Goal: Information Seeking & Learning: Learn about a topic

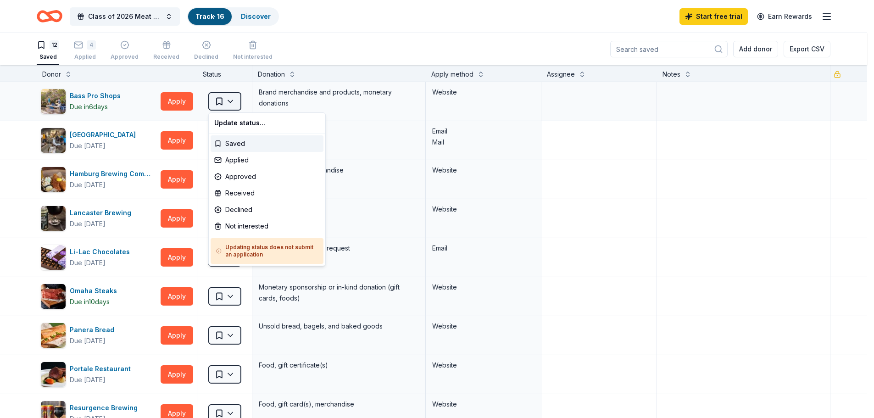
click at [226, 101] on html "Class of 2026 Meat & Basket Raffle Track · 16 Discover Start free trial Earn Re…" at bounding box center [437, 209] width 874 height 418
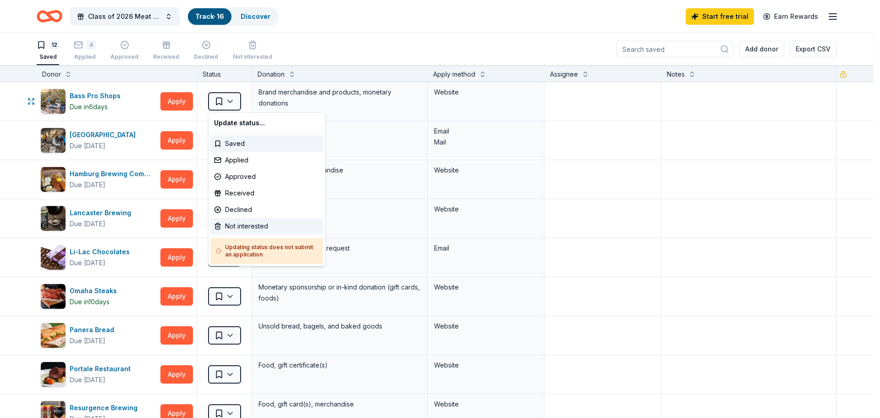
click at [233, 226] on div "Not interested" at bounding box center [266, 226] width 113 height 17
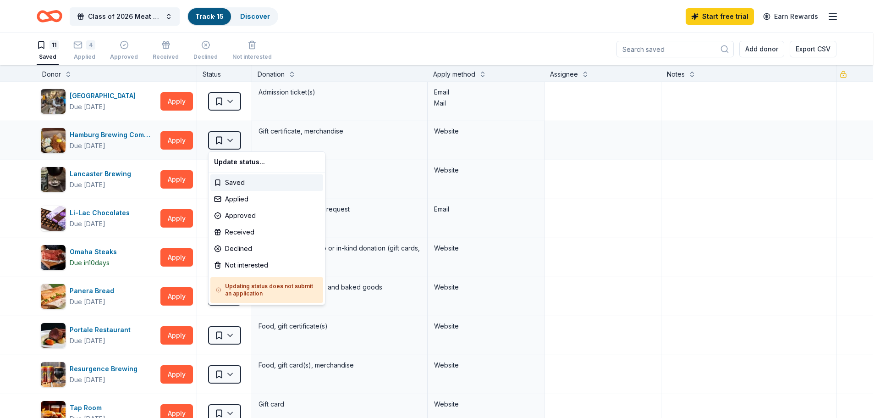
click at [233, 140] on html "Class of 2026 Meat & Basket Raffle Track · 15 Discover Start free trial Earn Re…" at bounding box center [440, 209] width 880 height 418
click at [244, 264] on div "Not interested" at bounding box center [266, 265] width 113 height 17
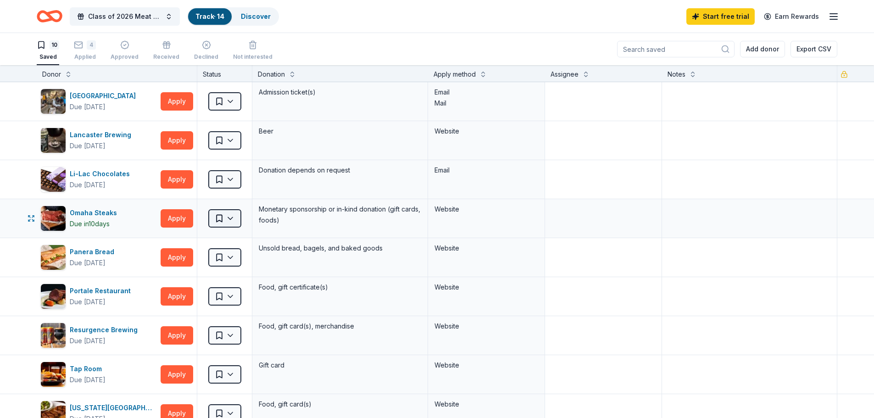
click at [230, 222] on html "Class of 2026 Meat & Basket Raffle Track · 14 Discover Start free trial Earn Re…" at bounding box center [437, 209] width 874 height 418
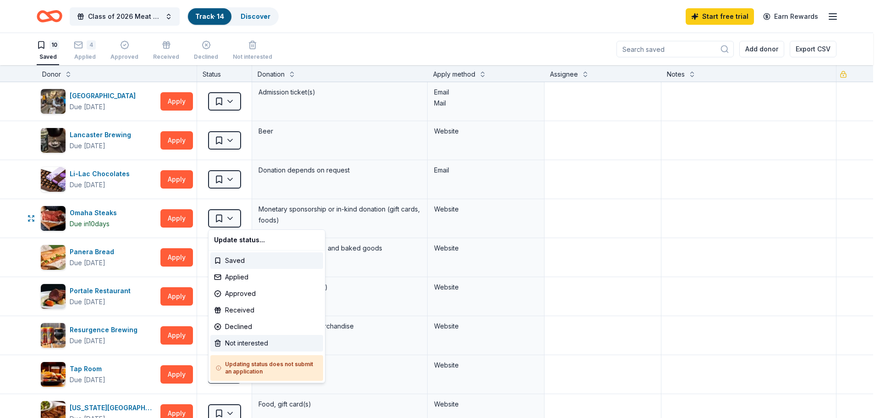
click at [253, 349] on div "Not interested" at bounding box center [266, 343] width 113 height 17
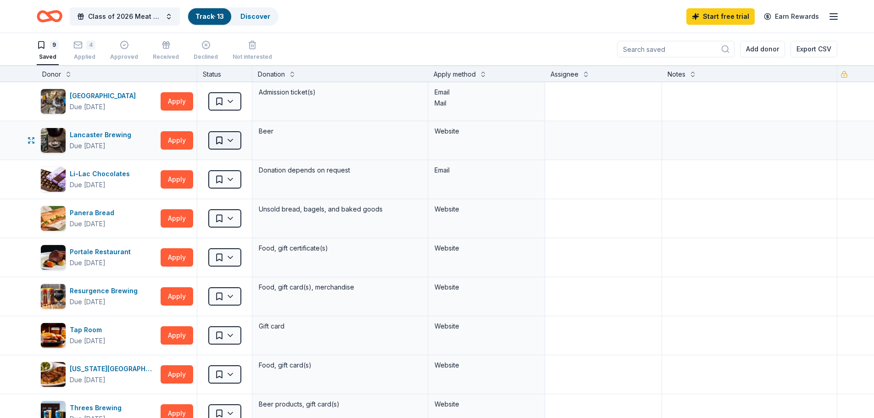
click at [233, 141] on html "Class of 2026 Meat & Basket Raffle Track · 13 Discover Start free trial Earn Re…" at bounding box center [437, 209] width 874 height 418
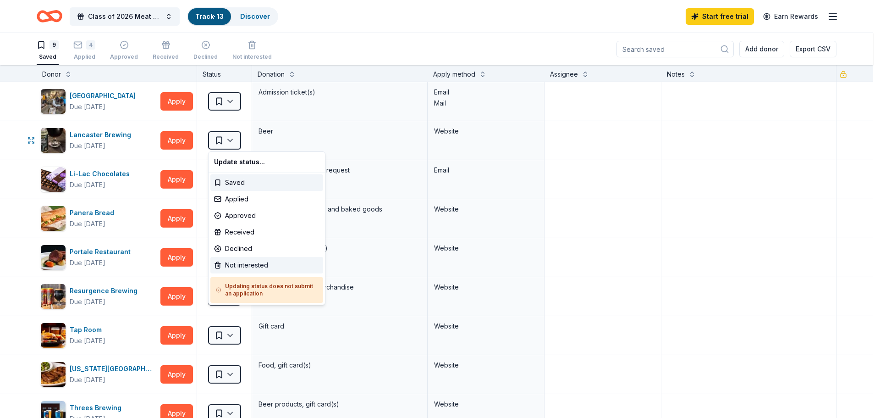
click at [238, 264] on div "Not interested" at bounding box center [266, 265] width 113 height 17
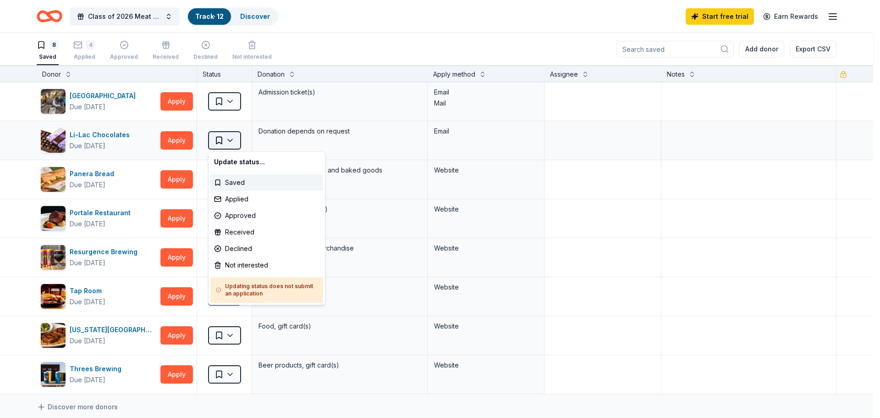
click at [216, 142] on html "Class of 2026 Meat & Basket Raffle Track · 12 Discover Start free trial Earn Re…" at bounding box center [440, 209] width 880 height 418
click at [246, 268] on div "Not interested" at bounding box center [266, 265] width 113 height 17
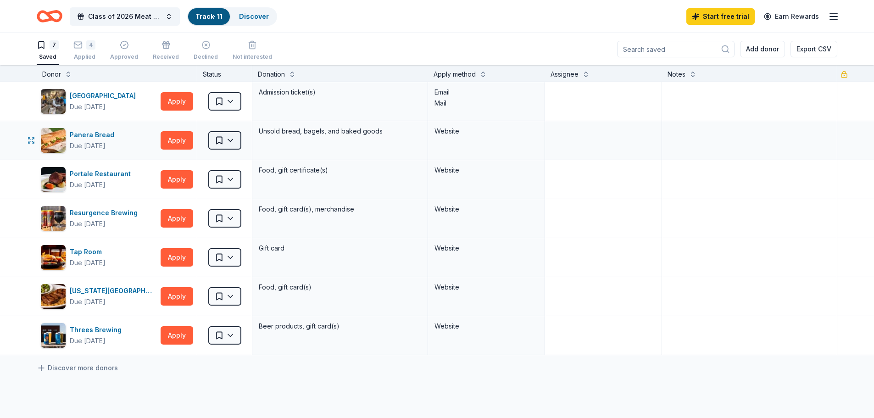
click at [230, 138] on html "Class of 2026 Meat & Basket Raffle Track · 11 Discover Start free trial Earn Re…" at bounding box center [437, 209] width 874 height 418
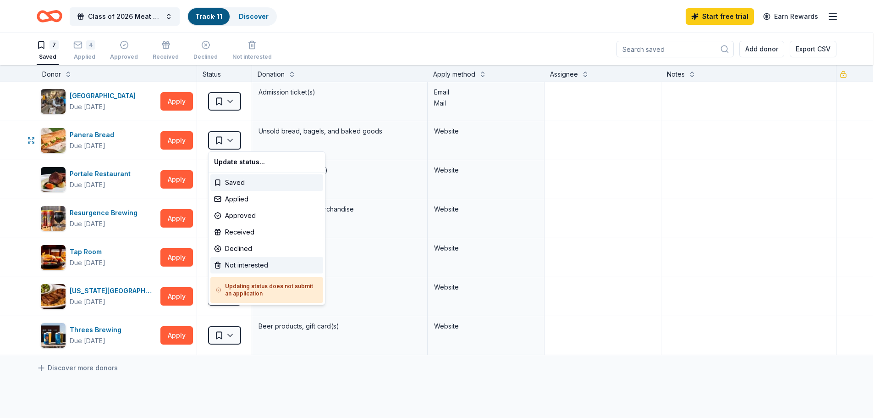
click at [245, 265] on div "Not interested" at bounding box center [266, 265] width 113 height 17
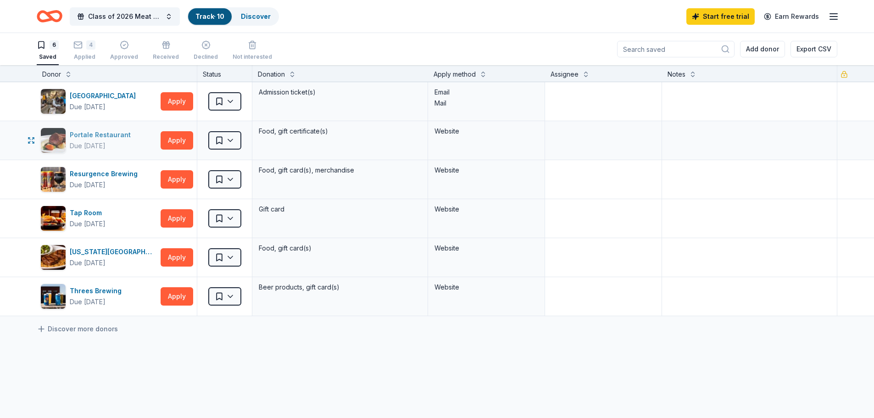
click at [105, 144] on div "Due [DATE]" at bounding box center [88, 145] width 36 height 11
click at [108, 135] on div "Portale Restaurant" at bounding box center [102, 134] width 65 height 11
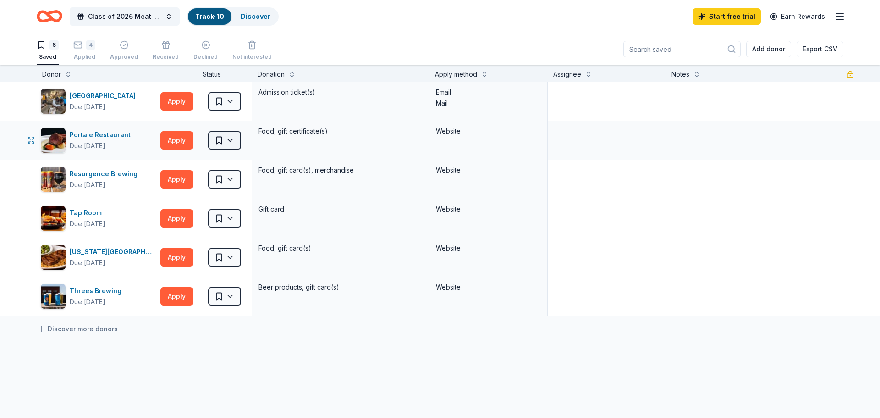
click at [232, 139] on html "Class of 2026 Meat & Basket Raffle Track · 10 Discover Start free trial Earn Re…" at bounding box center [440, 209] width 880 height 418
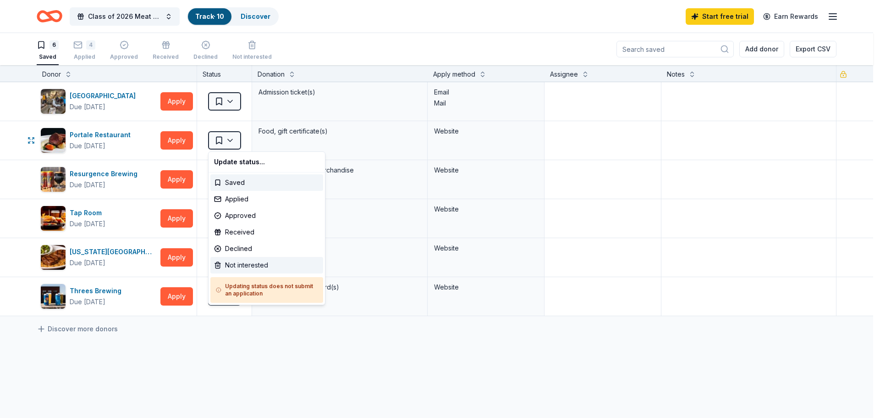
click at [244, 266] on div "Not interested" at bounding box center [266, 265] width 113 height 17
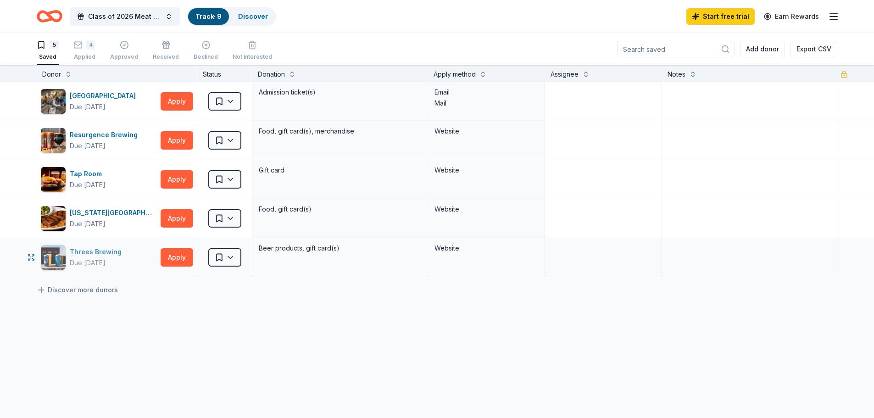
click at [89, 251] on div "Threes Brewing" at bounding box center [97, 251] width 55 height 11
click at [234, 257] on html "Class of 2026 Meat & Basket Raffle Track · 9 Discover Start free trial Earn Rew…" at bounding box center [437, 209] width 874 height 418
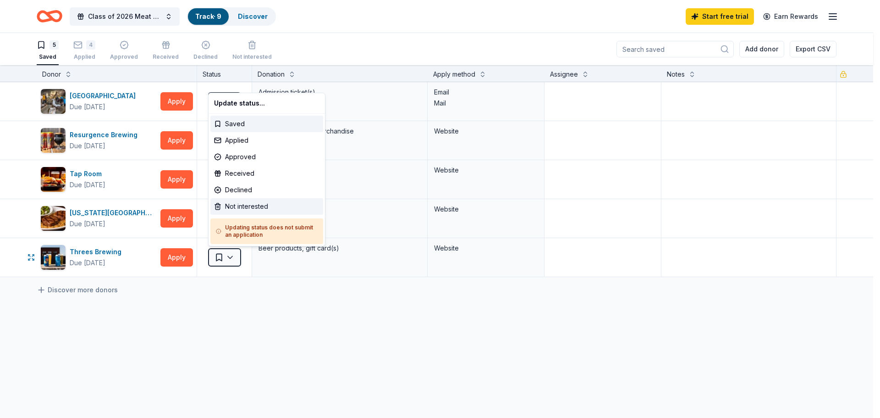
click at [243, 209] on div "Not interested" at bounding box center [266, 206] width 113 height 17
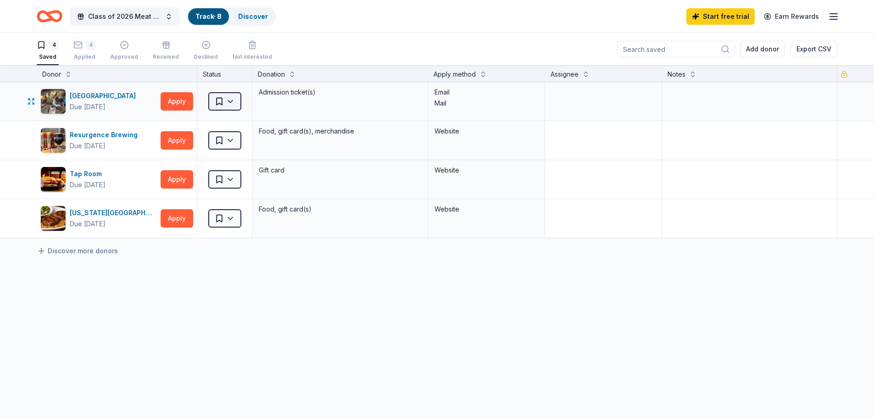
click at [232, 105] on html "Class of 2026 Meat & Basket Raffle Track · 8 Discover Start free trial Earn Rew…" at bounding box center [437, 209] width 874 height 418
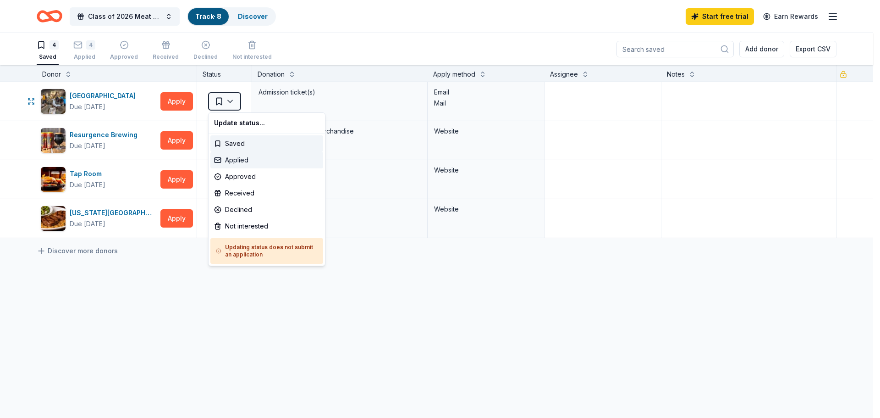
click at [245, 166] on div "Applied" at bounding box center [266, 160] width 113 height 17
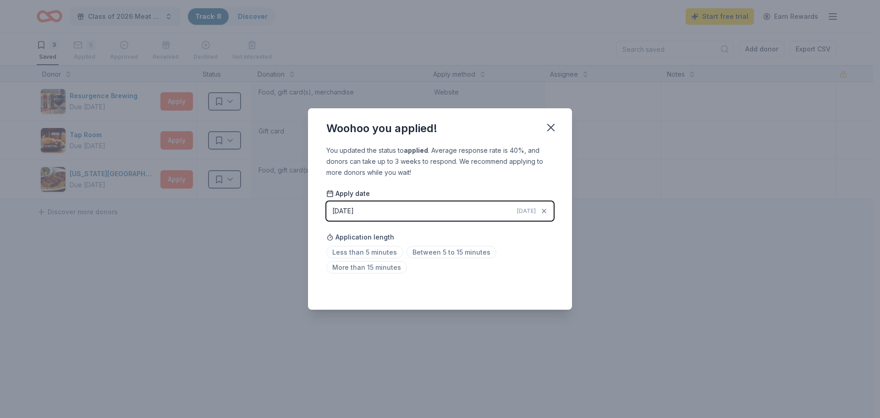
click at [563, 133] on div "Woohoo you applied!" at bounding box center [440, 126] width 264 height 37
click at [363, 251] on span "Less than 5 minutes" at bounding box center [365, 252] width 77 height 12
click at [548, 127] on icon "button" at bounding box center [551, 127] width 13 height 13
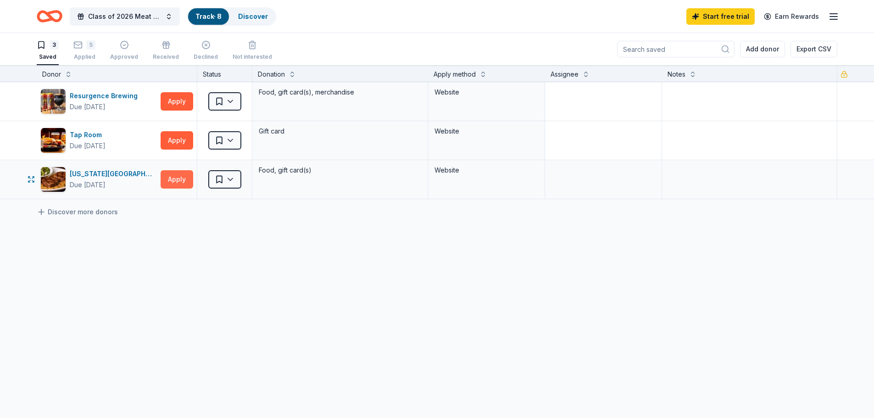
click at [189, 183] on button "Apply" at bounding box center [177, 179] width 33 height 18
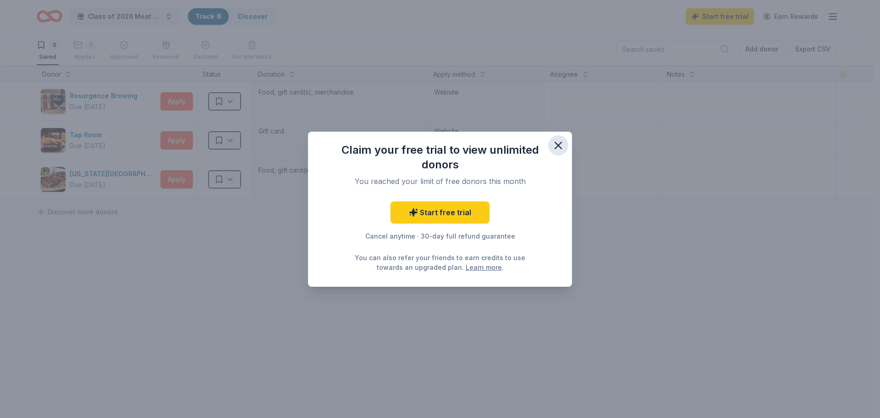
click at [557, 144] on icon "button" at bounding box center [558, 145] width 6 height 6
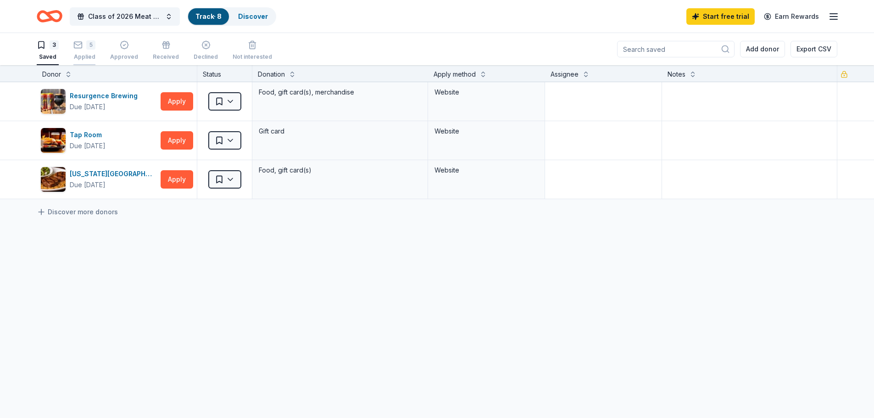
click at [82, 44] on icon "button" at bounding box center [77, 39] width 9 height 9
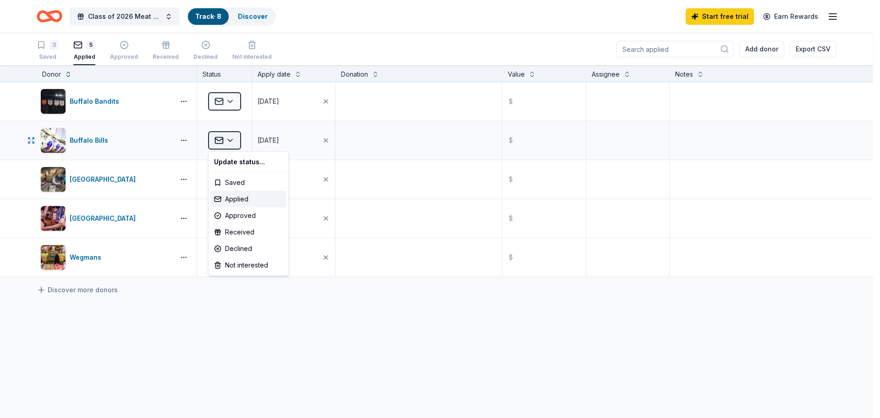
click at [229, 135] on html "Class of 2026 Meat & Basket Raffle Track · 8 Discover Start free trial Earn Rew…" at bounding box center [440, 209] width 880 height 418
click at [237, 247] on div "Declined" at bounding box center [248, 248] width 76 height 17
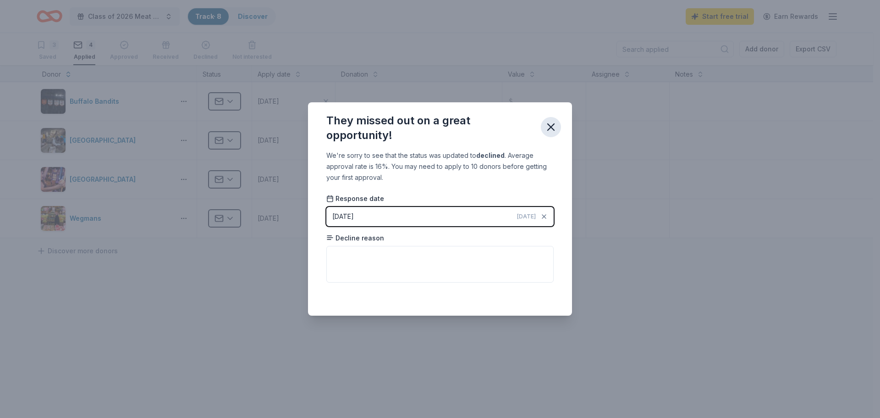
click at [553, 128] on icon "button" at bounding box center [551, 127] width 6 height 6
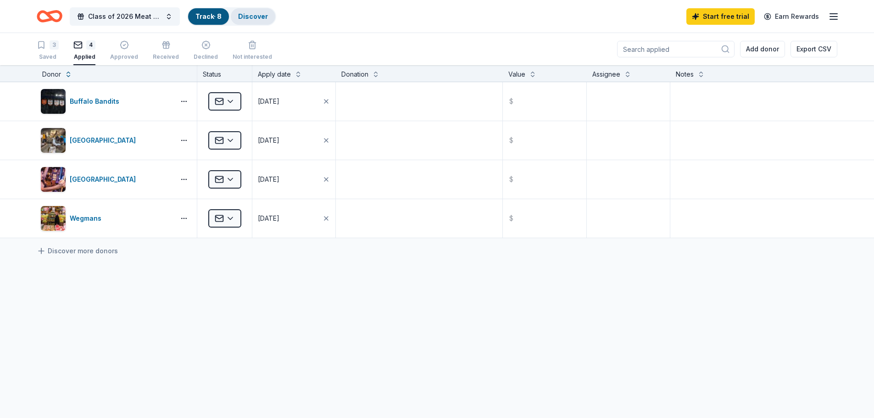
click at [251, 14] on link "Discover" at bounding box center [253, 16] width 30 height 8
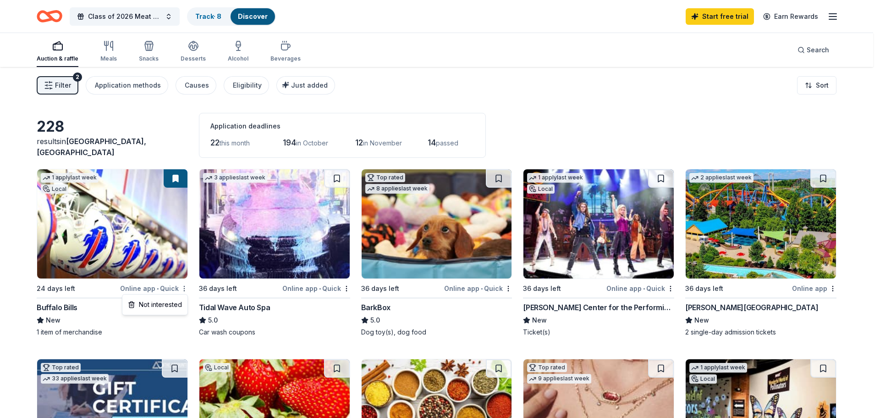
click at [183, 289] on html "Class of 2026 Meat & Basket Raffle Track · 8 Discover Start free trial Earn Rew…" at bounding box center [440, 209] width 880 height 418
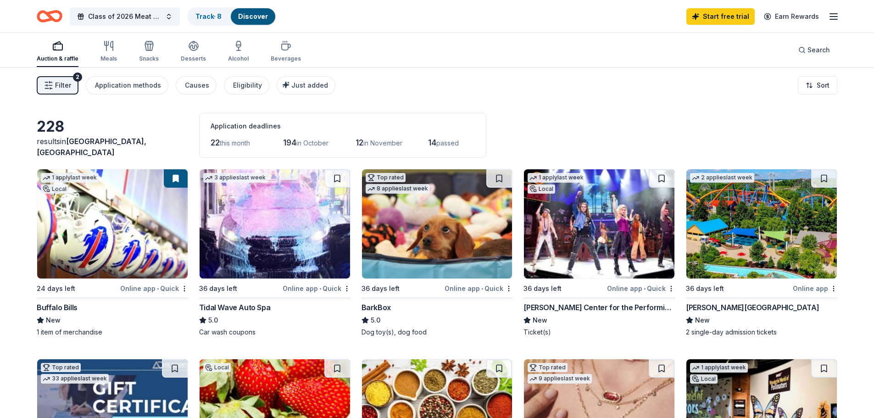
click at [177, 180] on button at bounding box center [176, 178] width 24 height 18
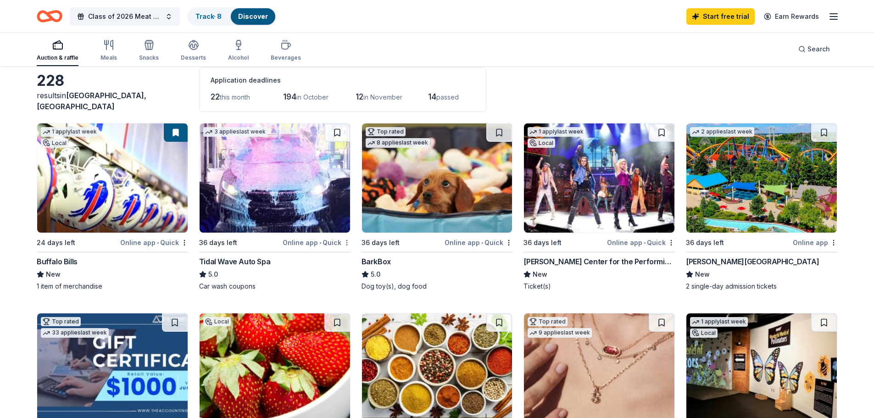
click at [347, 242] on html "Class of 2026 Meat & Basket Raffle Track · 8 Discover Start free trial Earn Rew…" at bounding box center [437, 163] width 874 height 418
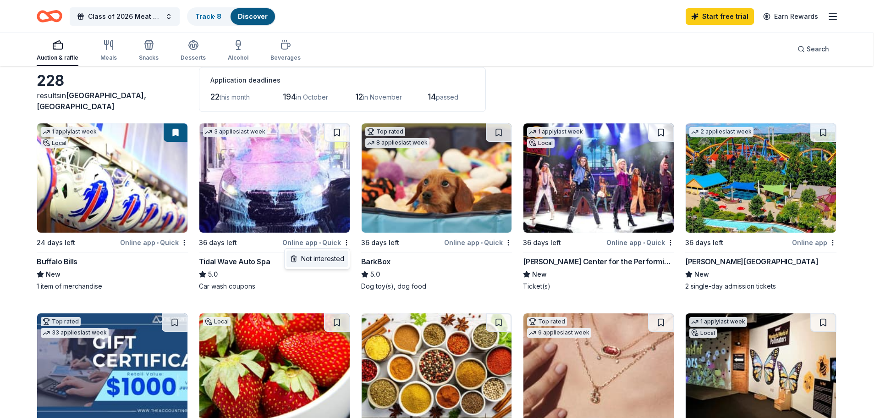
click at [338, 258] on div "Not interested" at bounding box center [317, 258] width 61 height 17
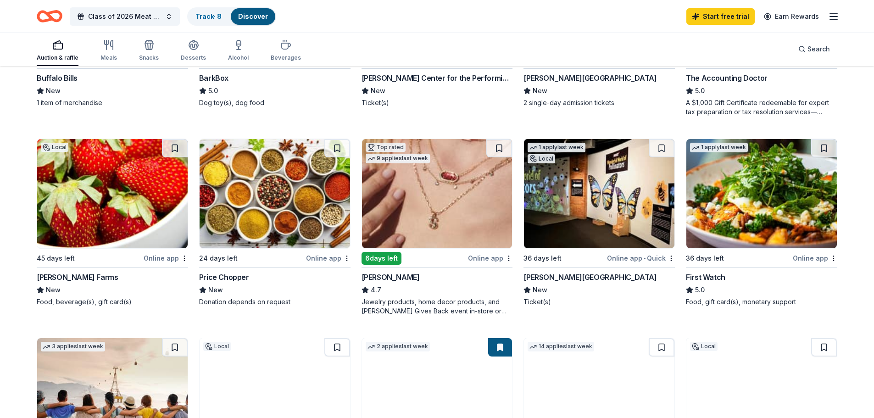
scroll to position [275, 0]
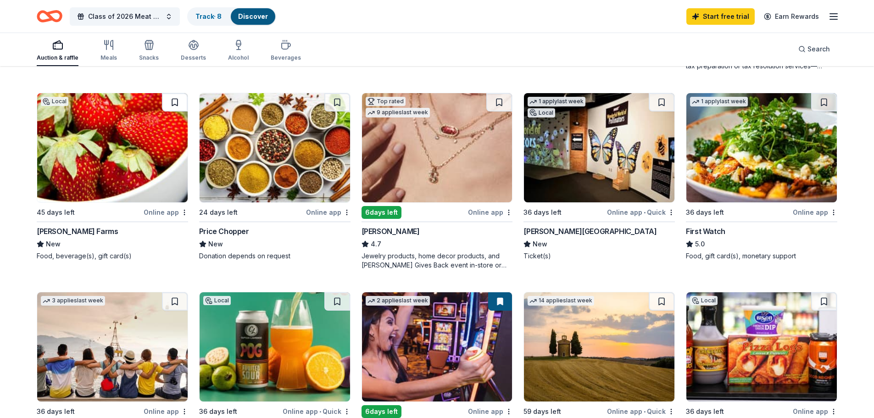
click at [176, 103] on button at bounding box center [175, 102] width 26 height 18
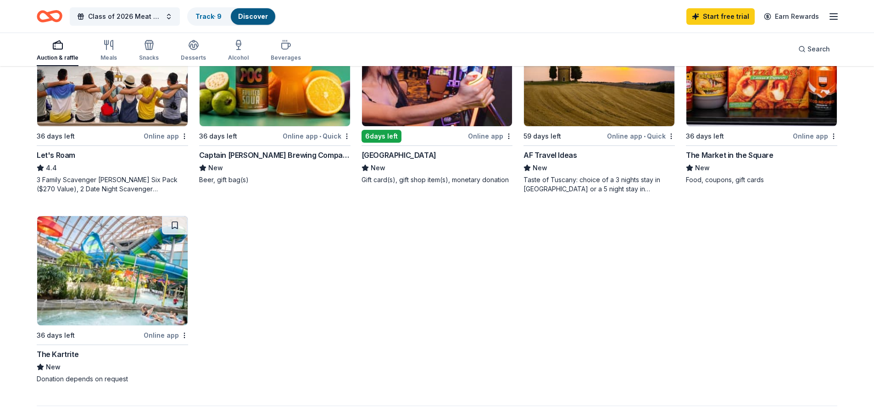
scroll to position [413, 0]
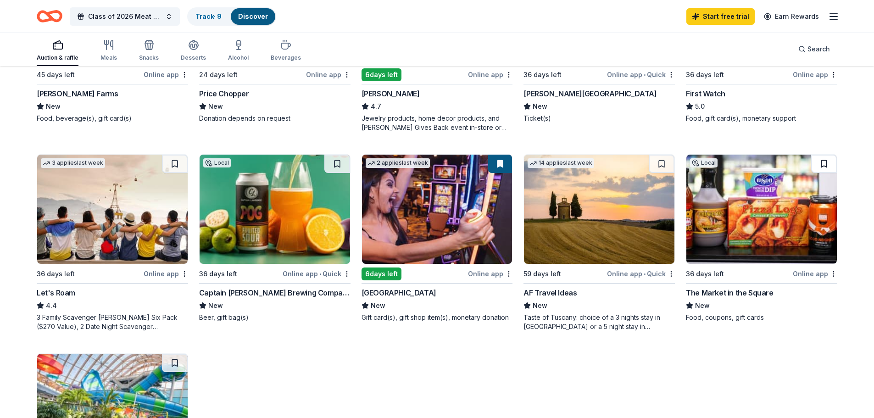
click at [822, 164] on button at bounding box center [824, 164] width 26 height 18
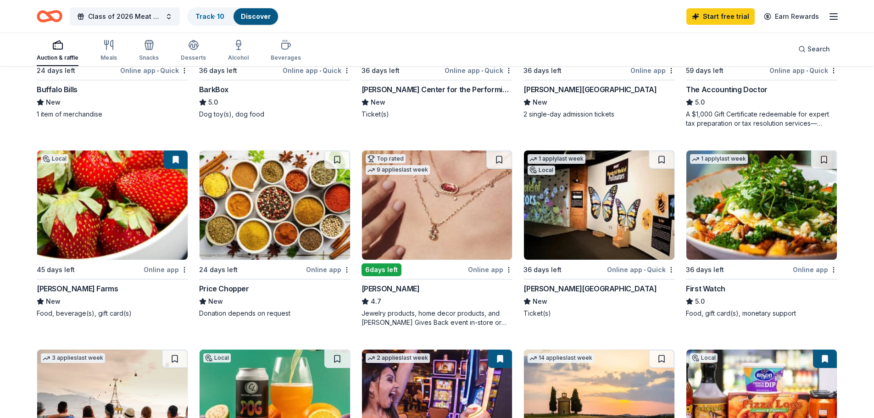
scroll to position [0, 0]
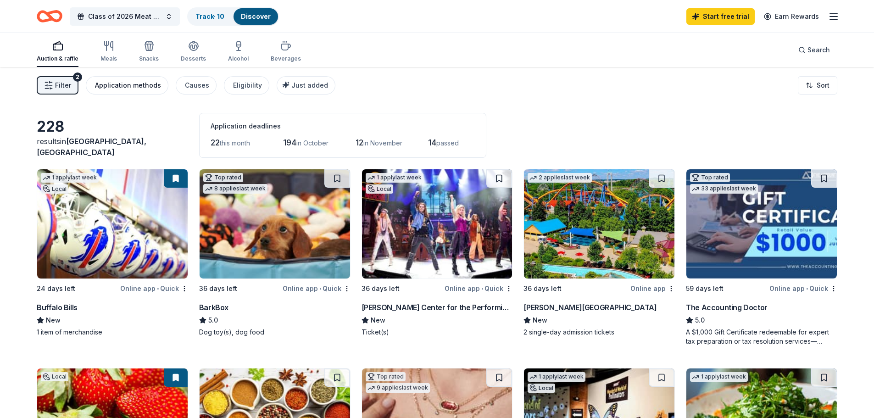
click at [116, 87] on div "Application methods" at bounding box center [128, 85] width 66 height 11
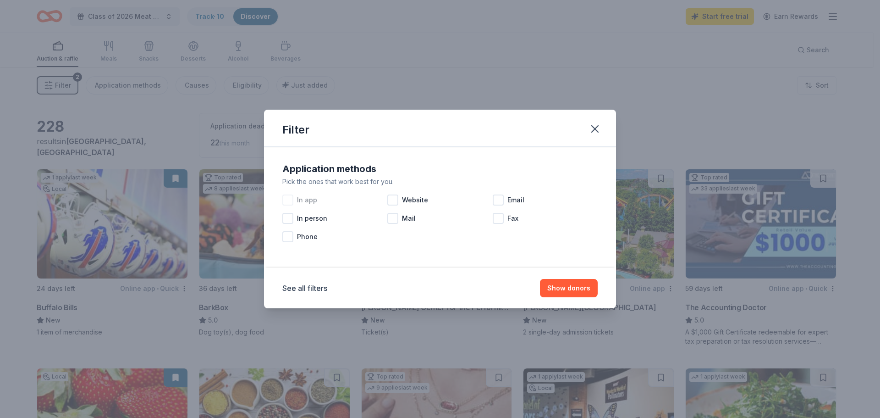
click at [291, 199] on div at bounding box center [287, 199] width 11 height 11
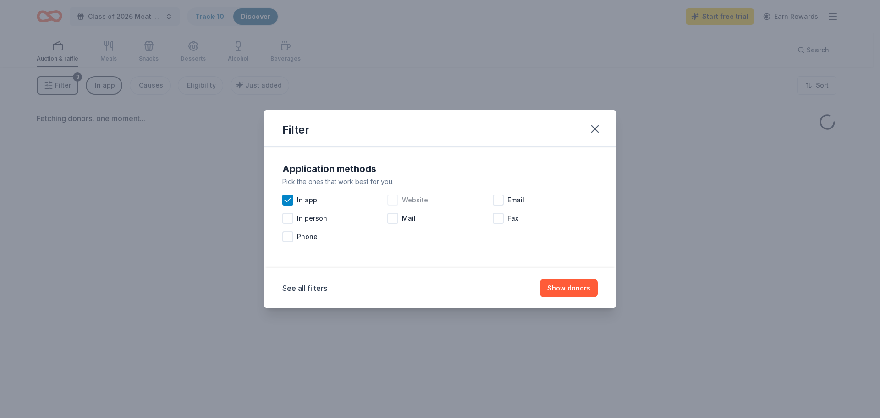
click at [393, 199] on div at bounding box center [393, 199] width 11 height 11
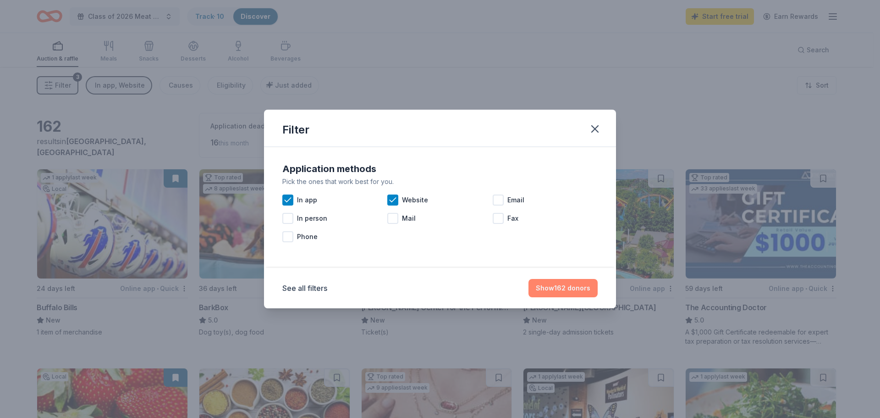
click at [565, 292] on button "Show 162 donors" at bounding box center [563, 288] width 69 height 18
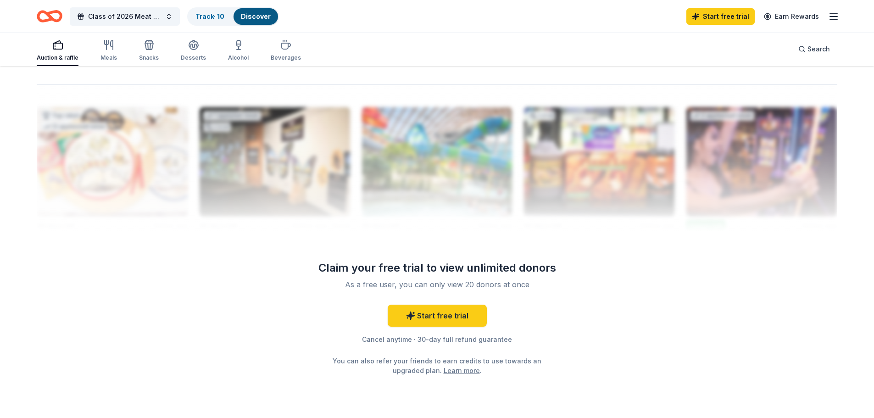
scroll to position [906, 0]
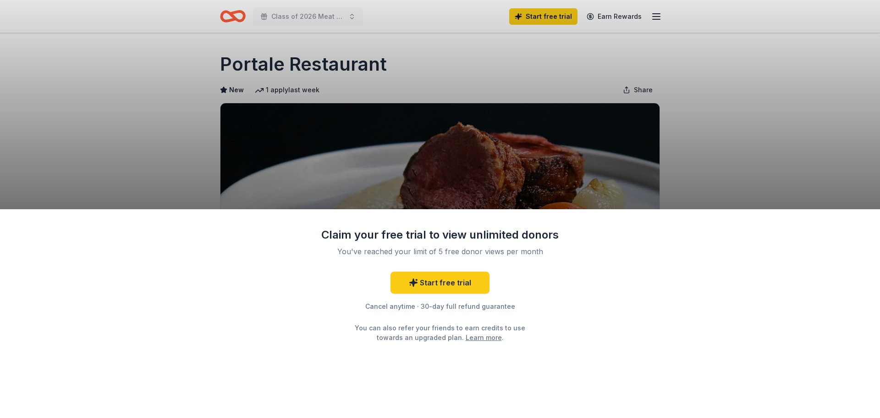
click at [722, 204] on div "Claim your free trial to view unlimited donors You've reached your limit of 5 f…" at bounding box center [440, 209] width 880 height 418
click at [734, 110] on div "Claim your free trial to view unlimited donors You've reached your limit of 5 f…" at bounding box center [440, 209] width 880 height 418
click at [372, 335] on div "You can also refer your friends to earn credits to use towards an upgraded plan…" at bounding box center [440, 332] width 187 height 19
drag, startPoint x: 749, startPoint y: 238, endPoint x: 757, endPoint y: 297, distance: 59.2
click at [757, 297] on div "Claim your free trial to view unlimited donors You've reached your limit of 5 f…" at bounding box center [440, 313] width 880 height 209
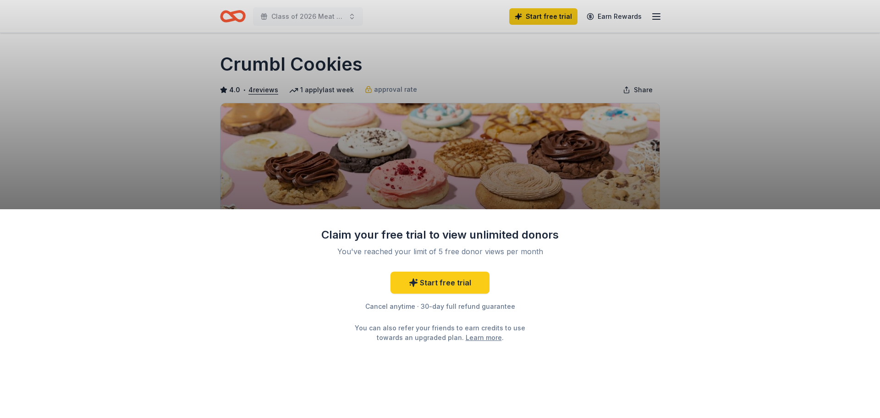
drag, startPoint x: 660, startPoint y: 260, endPoint x: 649, endPoint y: 292, distance: 34.1
click at [667, 315] on div "Claim your free trial to view unlimited donors You've reached your limit of 5 f…" at bounding box center [440, 313] width 880 height 209
drag, startPoint x: 507, startPoint y: 142, endPoint x: 499, endPoint y: 36, distance: 105.8
click at [512, 39] on div "Claim your free trial to view unlimited donors You've reached your limit of 5 f…" at bounding box center [440, 209] width 880 height 418
